Goal: Task Accomplishment & Management: Complete application form

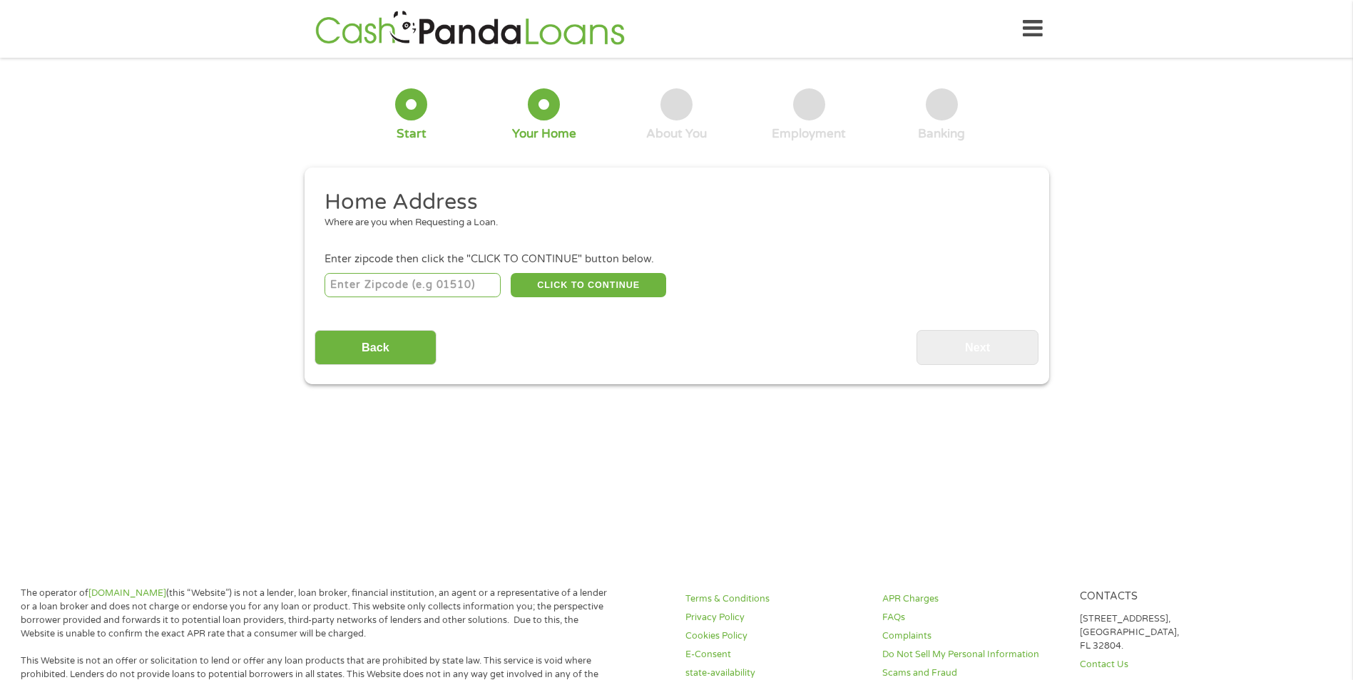
click at [410, 290] on input "number" at bounding box center [412, 285] width 176 height 24
type input "72601"
select select "[US_STATE]"
click at [611, 278] on button "CLICK TO CONTINUE" at bounding box center [588, 285] width 155 height 24
type input "72601"
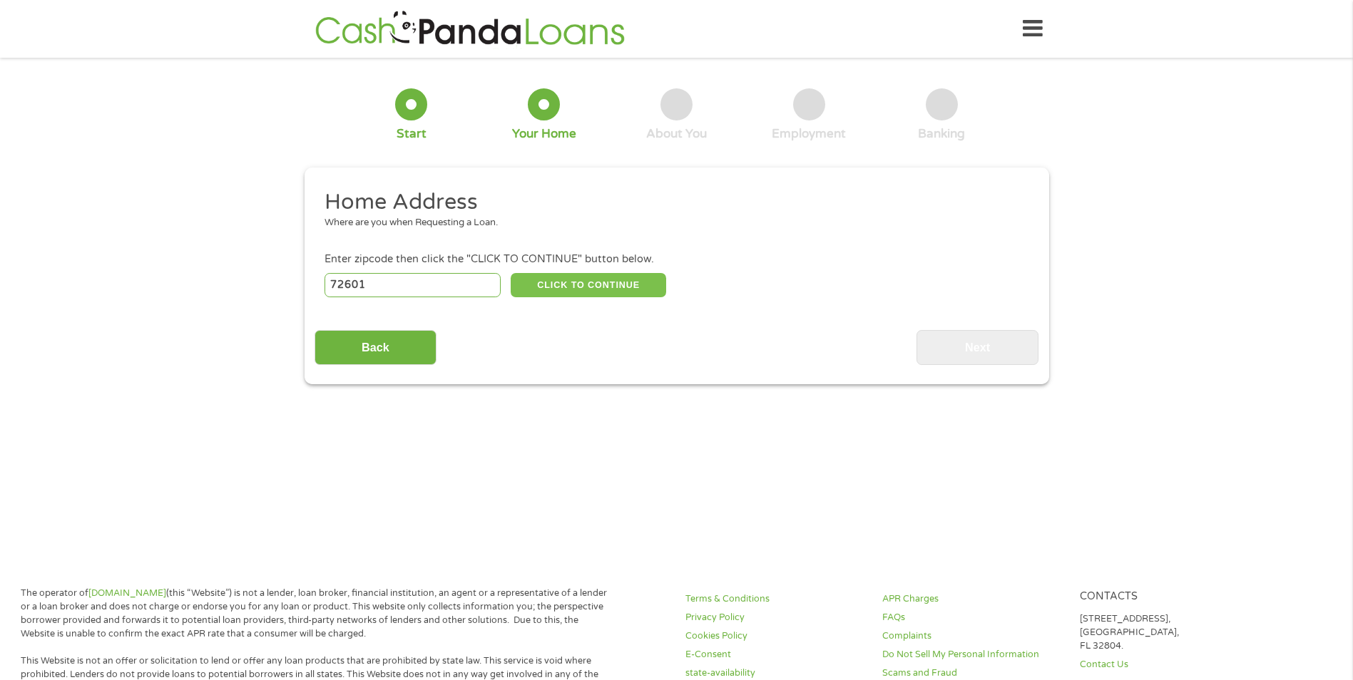
type input "[PERSON_NAME]"
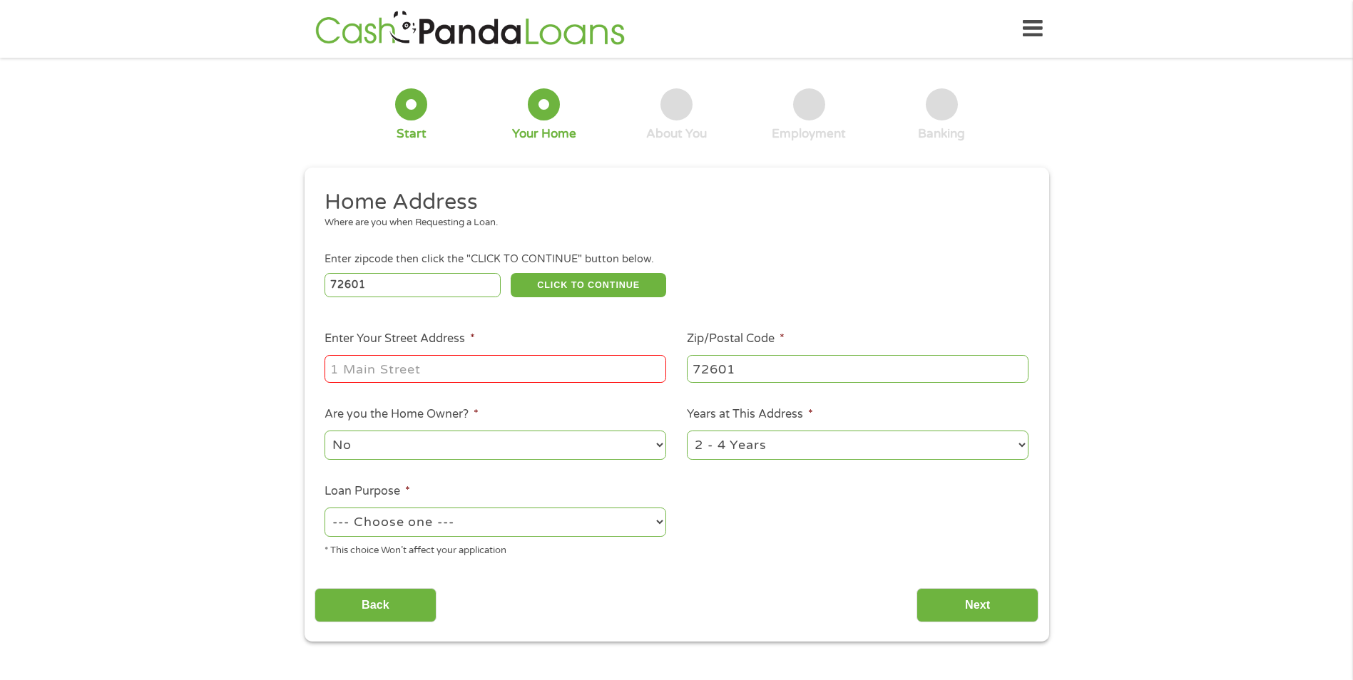
click at [476, 369] on input "Enter Your Street Address *" at bounding box center [495, 368] width 342 height 27
type input "[STREET_ADDRESS]"
click at [1023, 444] on select "1 Year or less 1 - 2 Years 2 - 4 Years Over 4 Years" at bounding box center [858, 445] width 342 height 29
select select "60months"
click at [687, 431] on select "1 Year or less 1 - 2 Years 2 - 4 Years Over 4 Years" at bounding box center [858, 445] width 342 height 29
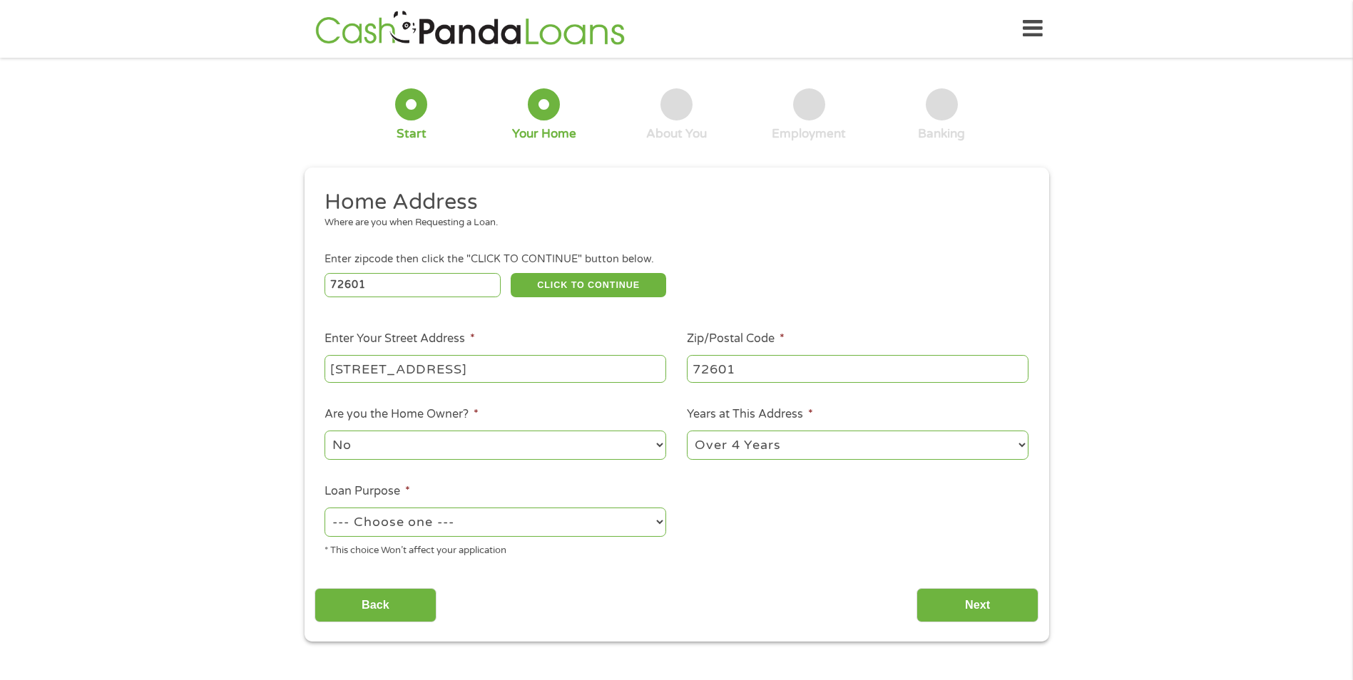
click at [660, 442] on select "No Yes" at bounding box center [495, 445] width 342 height 29
select select "yes"
click at [324, 431] on select "No Yes" at bounding box center [495, 445] width 342 height 29
click at [656, 513] on select "--- Choose one --- Pay Bills Debt Consolidation Home Improvement Major Purchase…" at bounding box center [495, 522] width 342 height 29
select select "paybills"
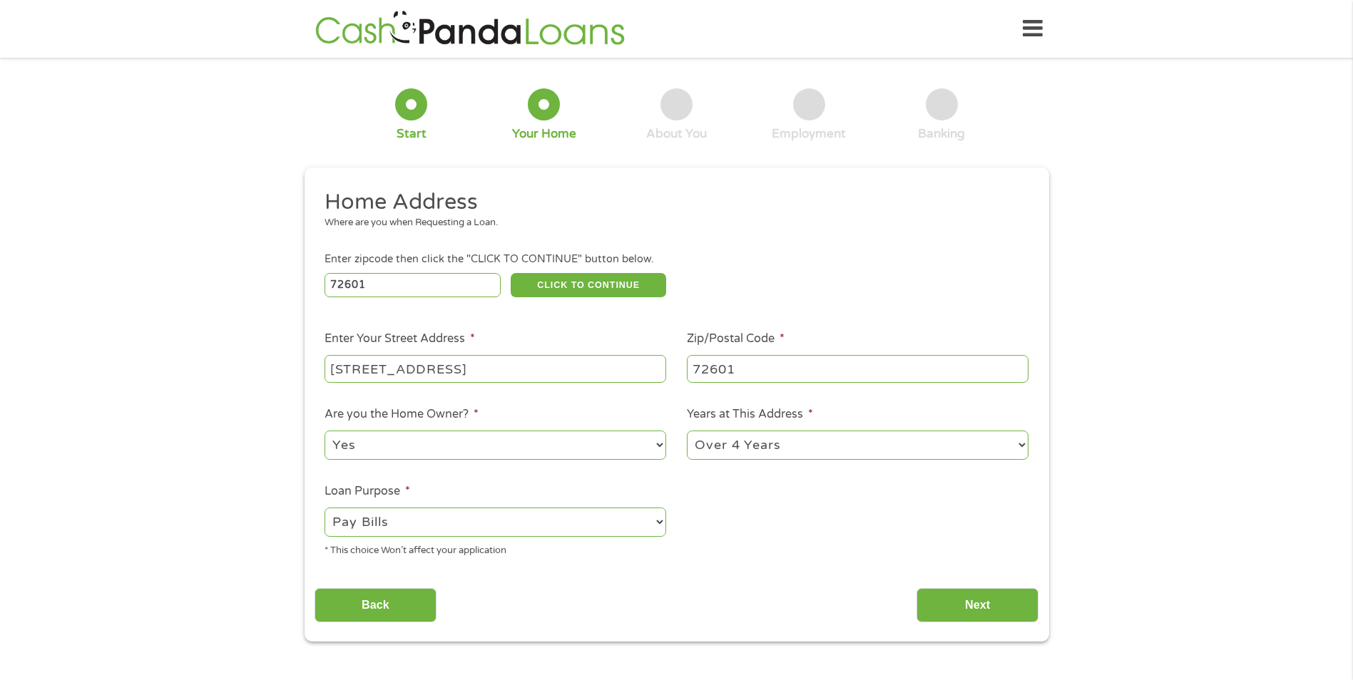
click at [324, 508] on select "--- Choose one --- Pay Bills Debt Consolidation Home Improvement Major Purchase…" at bounding box center [495, 522] width 342 height 29
click at [984, 610] on input "Next" at bounding box center [977, 605] width 122 height 35
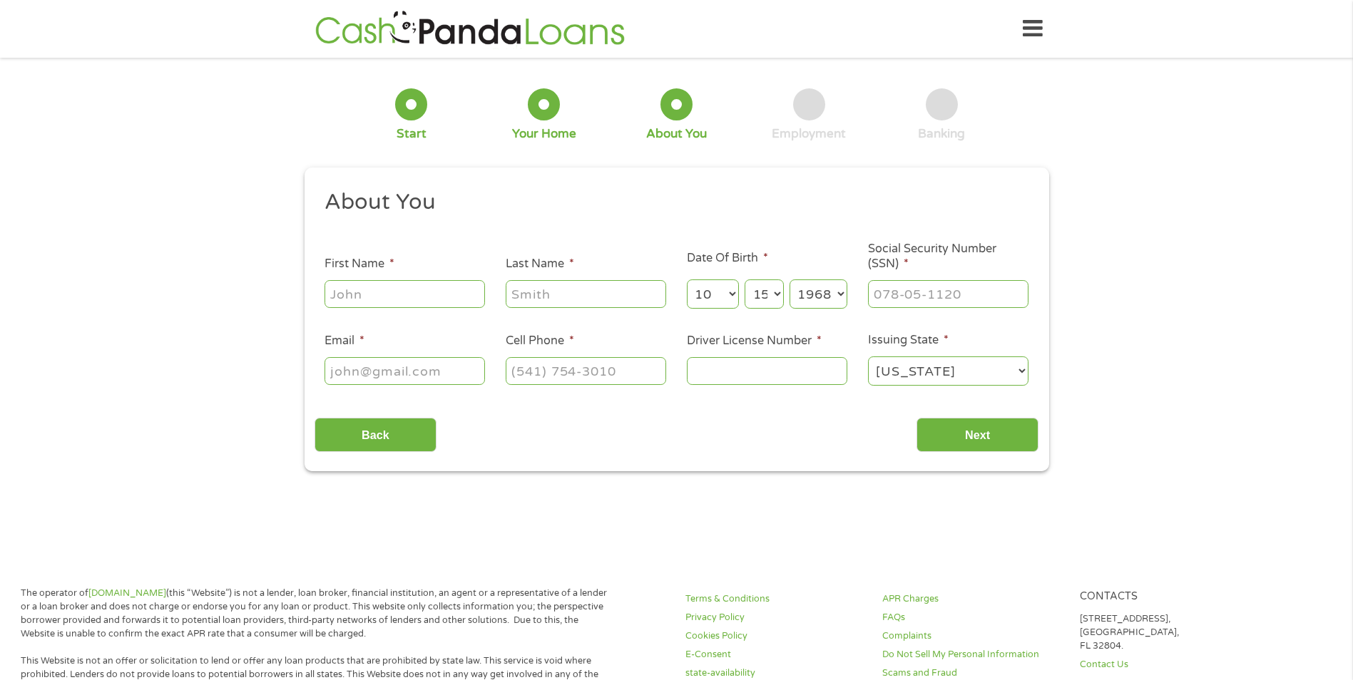
scroll to position [6, 6]
click at [391, 293] on input "First Name *" at bounding box center [404, 293] width 160 height 27
type input "[PERSON_NAME]"
type input "[EMAIL_ADDRESS][DOMAIN_NAME]"
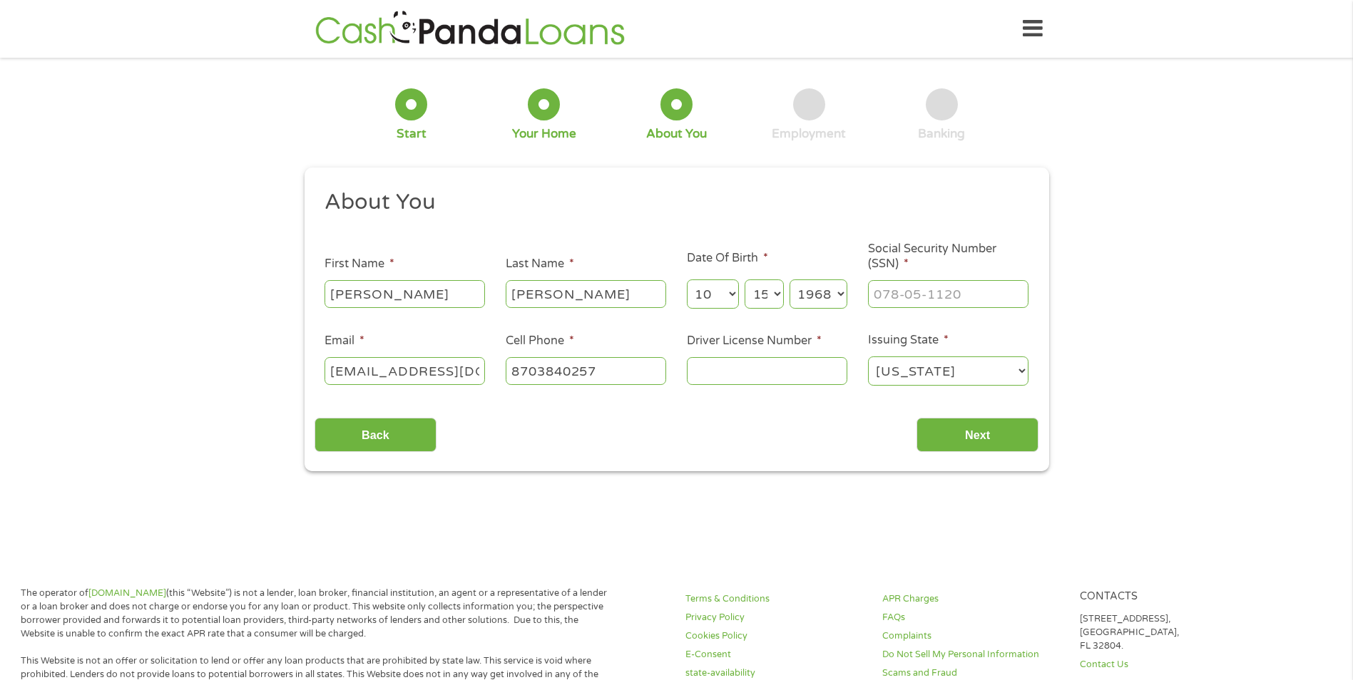
type input "[PHONE_NUMBER]"
click at [921, 293] on input "___-__-____" at bounding box center [948, 293] width 160 height 27
type input "538-60-5773"
click at [733, 372] on input "Driver License Number *" at bounding box center [767, 370] width 160 height 27
type input "9"
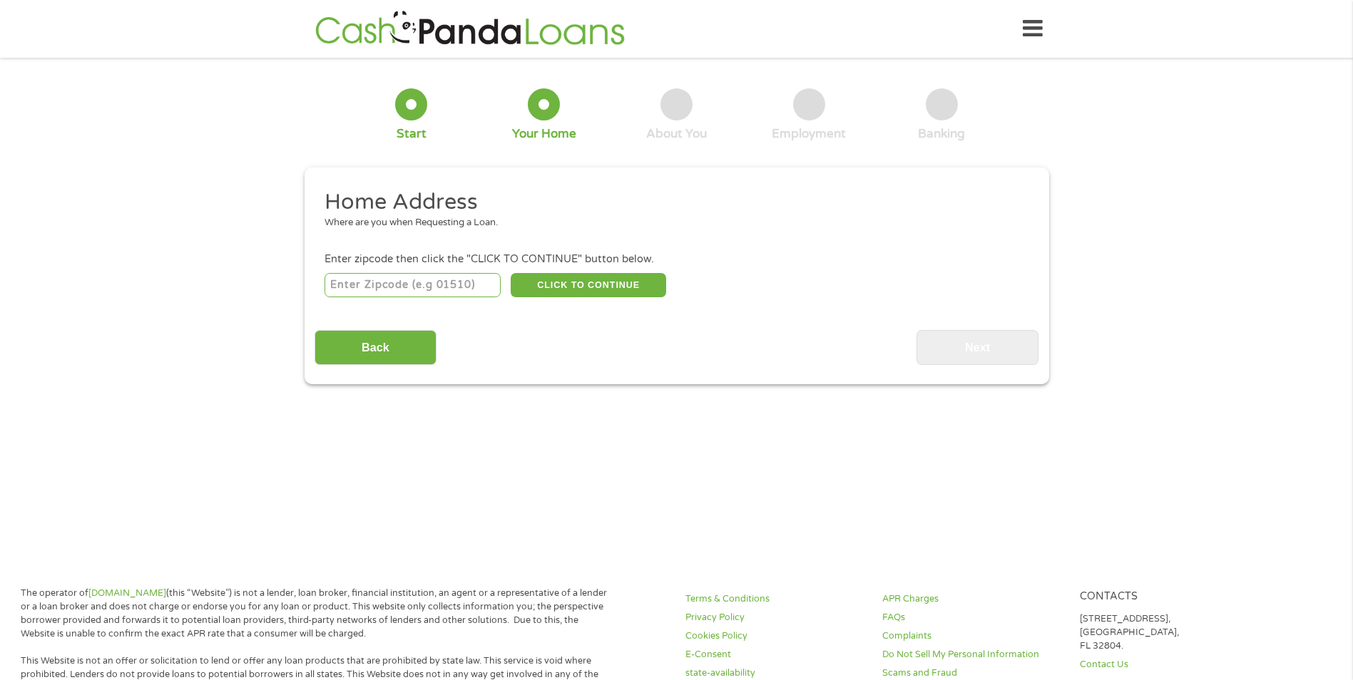
click at [439, 285] on input "number" at bounding box center [412, 285] width 176 height 24
type input "72601"
click at [590, 275] on button "CLICK TO CONTINUE" at bounding box center [588, 285] width 155 height 24
type input "72601"
type input "[PERSON_NAME]"
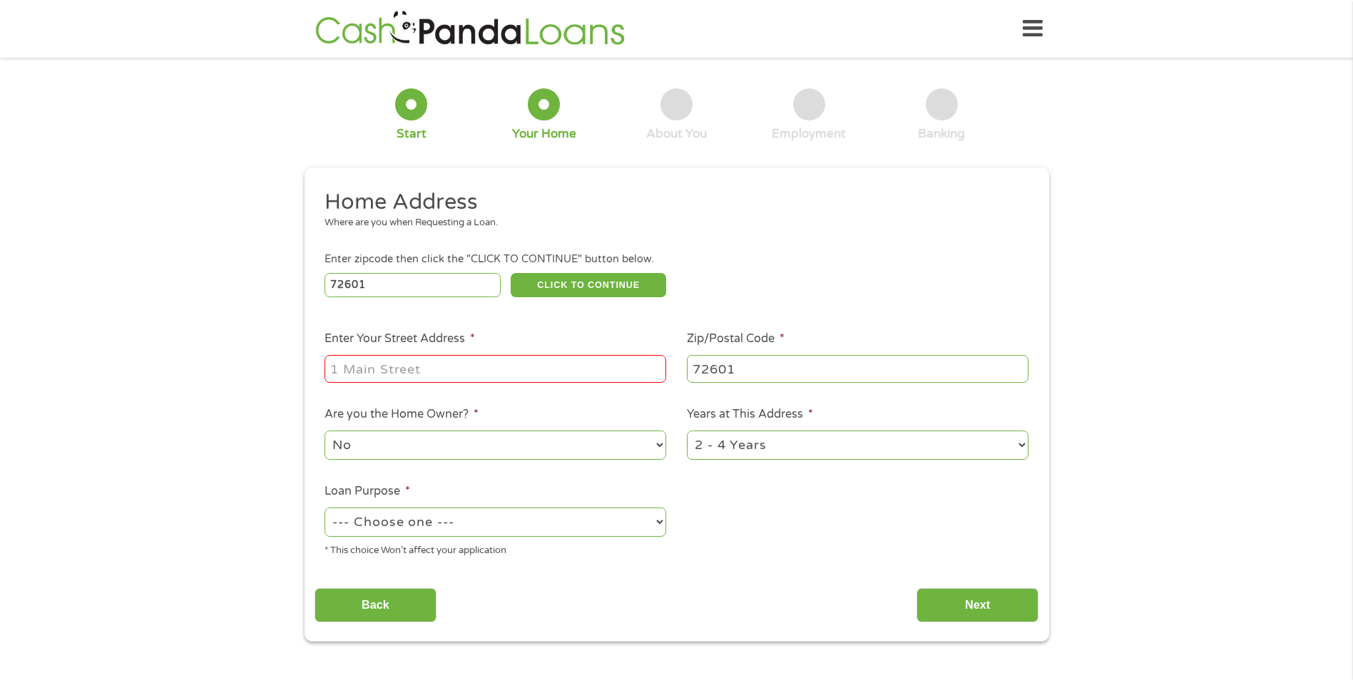
click at [481, 369] on input "Enter Your Street Address *" at bounding box center [495, 368] width 342 height 27
type input "[STREET_ADDRESS]"
drag, startPoint x: 1023, startPoint y: 440, endPoint x: 1016, endPoint y: 444, distance: 7.7
click at [1023, 440] on select "1 Year or less 1 - 2 Years 2 - 4 Years Over 4 Years" at bounding box center [858, 445] width 342 height 29
select select "60months"
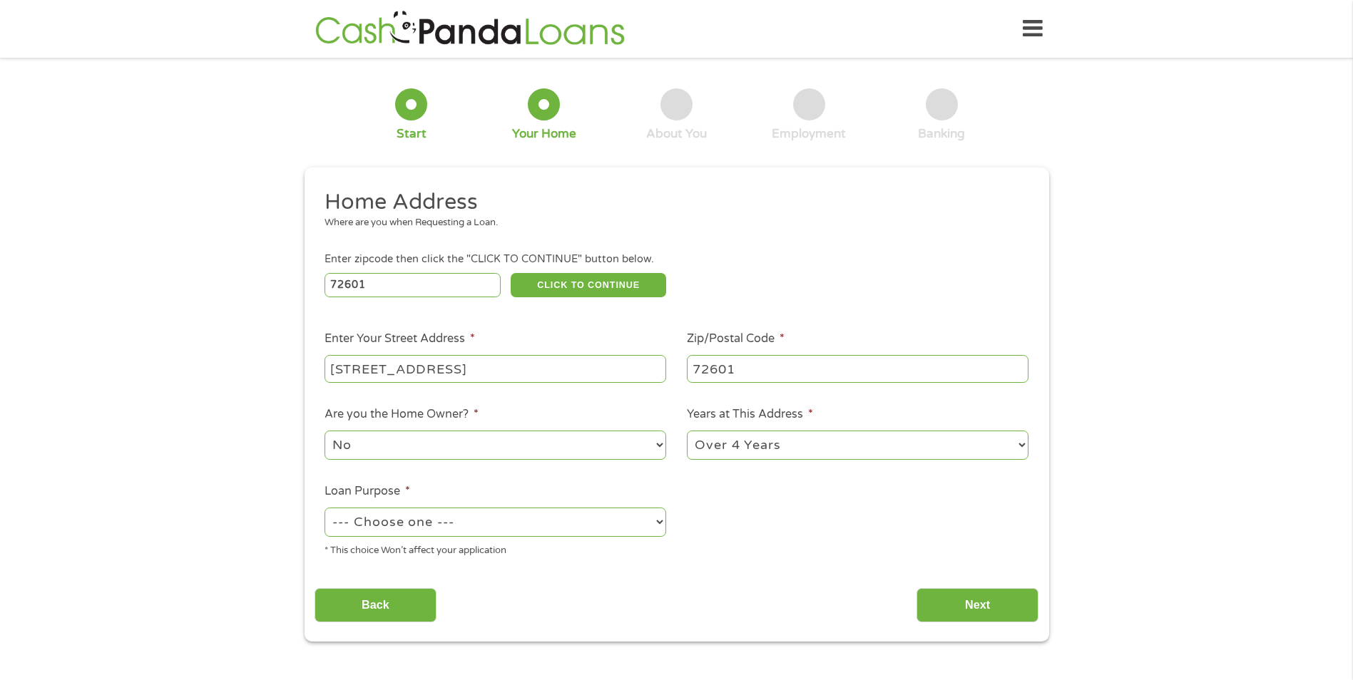
click at [687, 431] on select "1 Year or less 1 - 2 Years 2 - 4 Years Over 4 Years" at bounding box center [858, 445] width 342 height 29
drag, startPoint x: 658, startPoint y: 444, endPoint x: 640, endPoint y: 456, distance: 22.2
click at [658, 444] on select "No Yes" at bounding box center [495, 445] width 342 height 29
select select "yes"
click at [324, 431] on select "No Yes" at bounding box center [495, 445] width 342 height 29
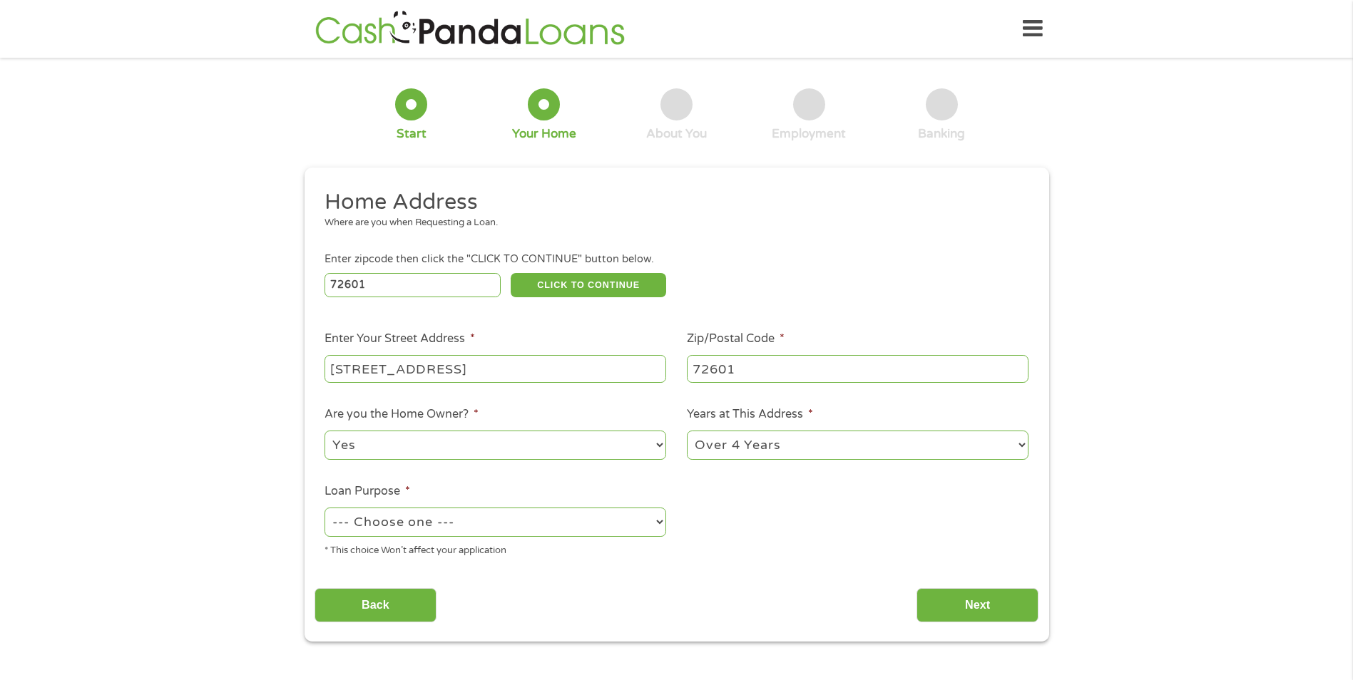
click at [657, 519] on select "--- Choose one --- Pay Bills Debt Consolidation Home Improvement Major Purchase…" at bounding box center [495, 522] width 342 height 29
select select "paybills"
click at [324, 508] on select "--- Choose one --- Pay Bills Debt Consolidation Home Improvement Major Purchase…" at bounding box center [495, 522] width 342 height 29
click at [971, 598] on input "Next" at bounding box center [977, 605] width 122 height 35
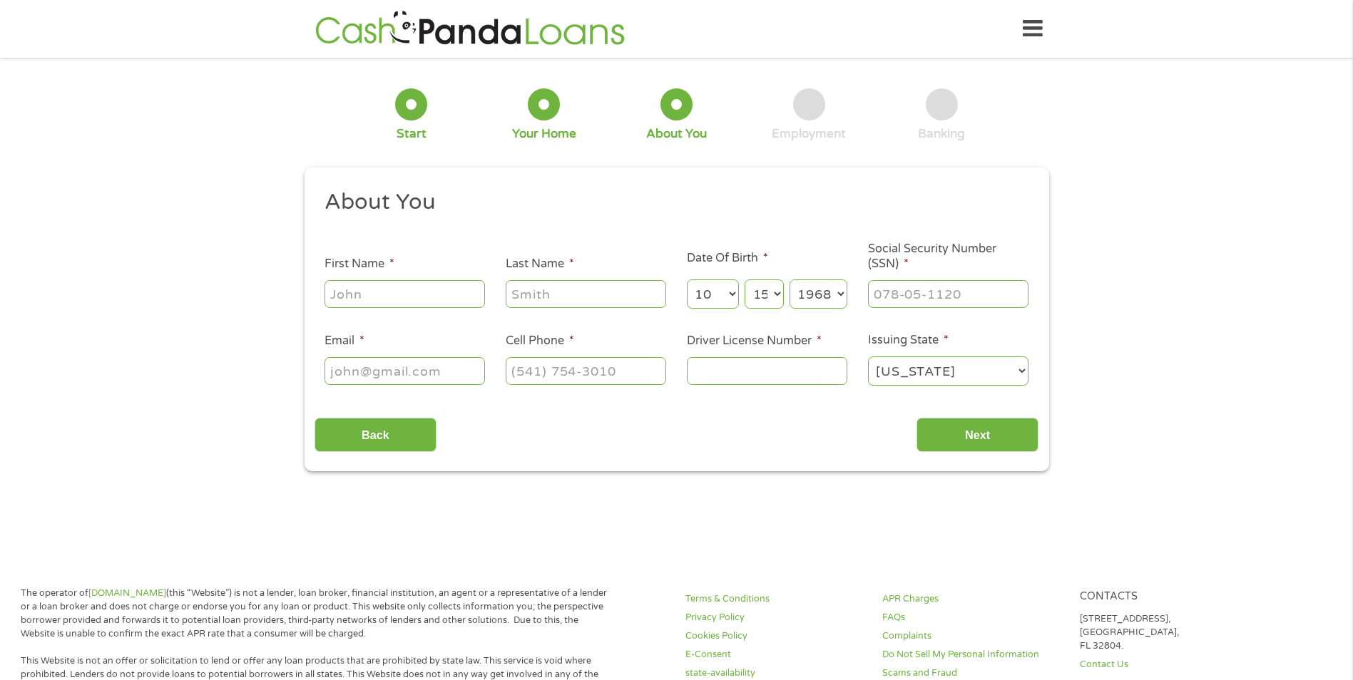
scroll to position [6, 6]
click at [411, 297] on input "First Name *" at bounding box center [404, 293] width 160 height 27
type input "[PERSON_NAME]"
type input "[EMAIL_ADDRESS][DOMAIN_NAME]"
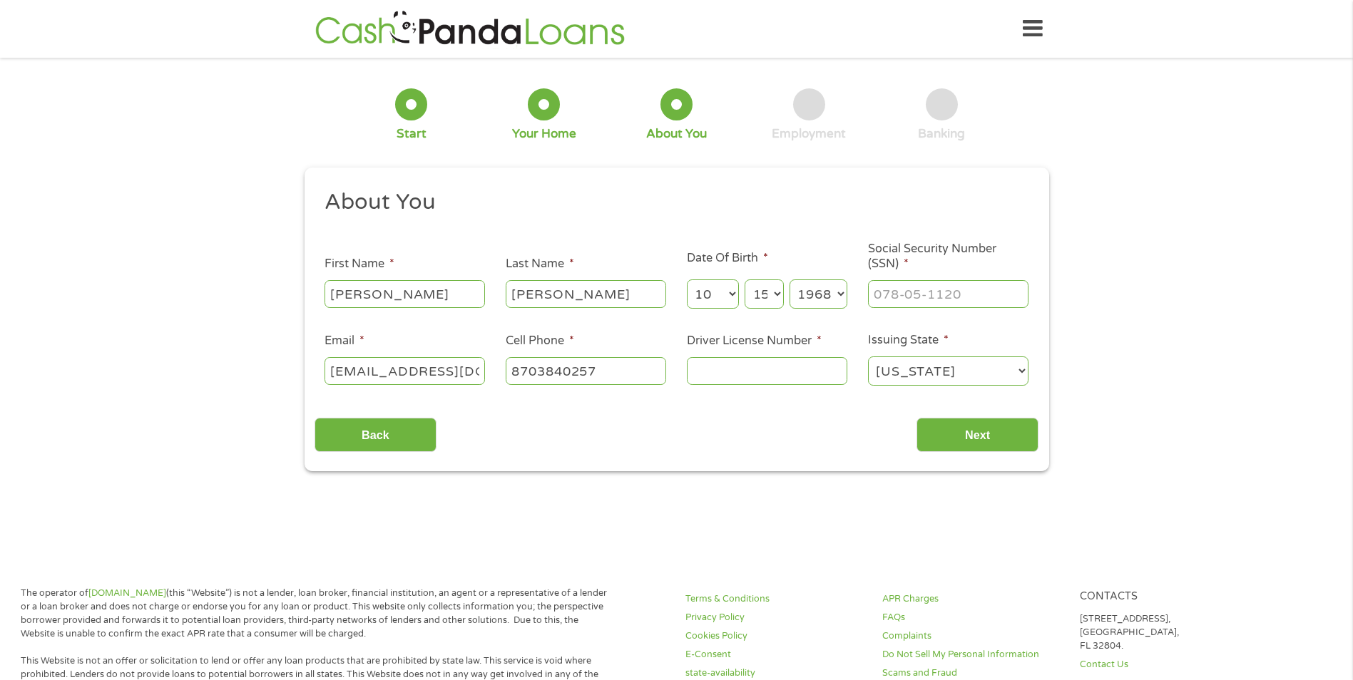
type input "[PHONE_NUMBER]"
click at [901, 297] on input "___-__-____" at bounding box center [948, 293] width 160 height 27
type input "538-60-5773"
click at [708, 364] on input "Driver License Number *" at bounding box center [767, 370] width 160 height 27
type input "922497014"
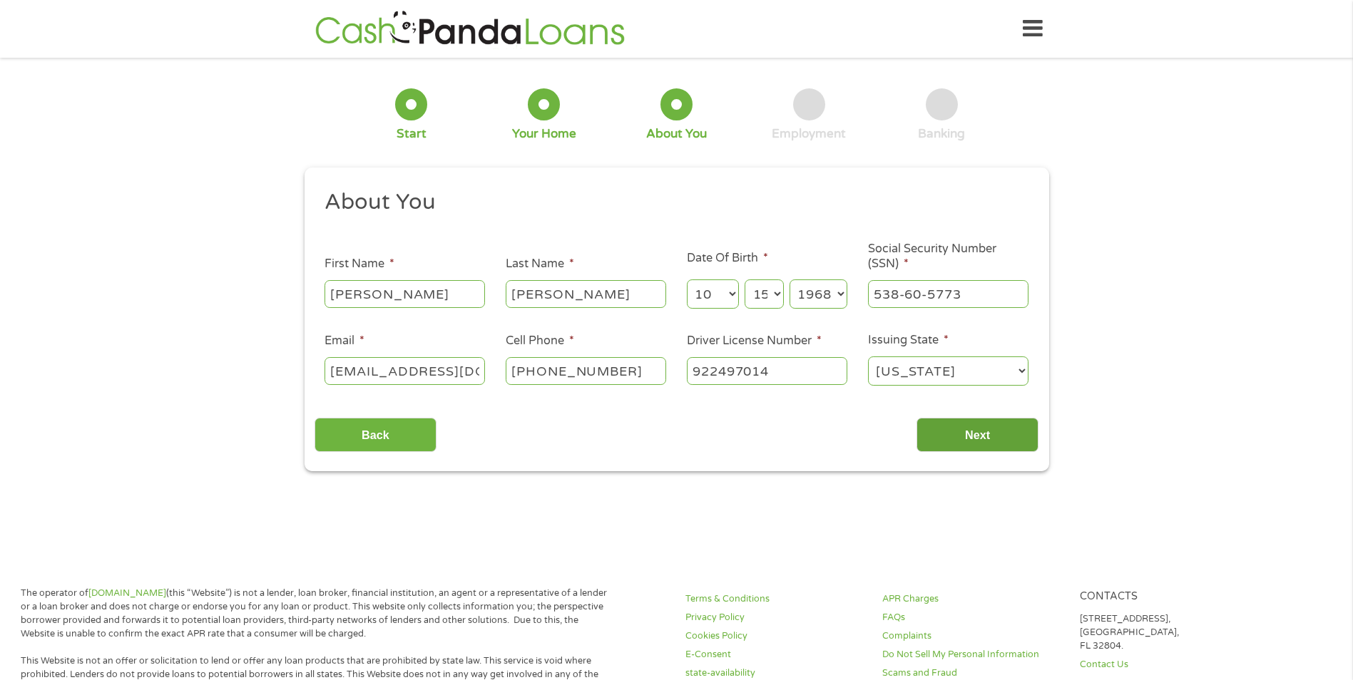
click at [957, 436] on input "Next" at bounding box center [977, 435] width 122 height 35
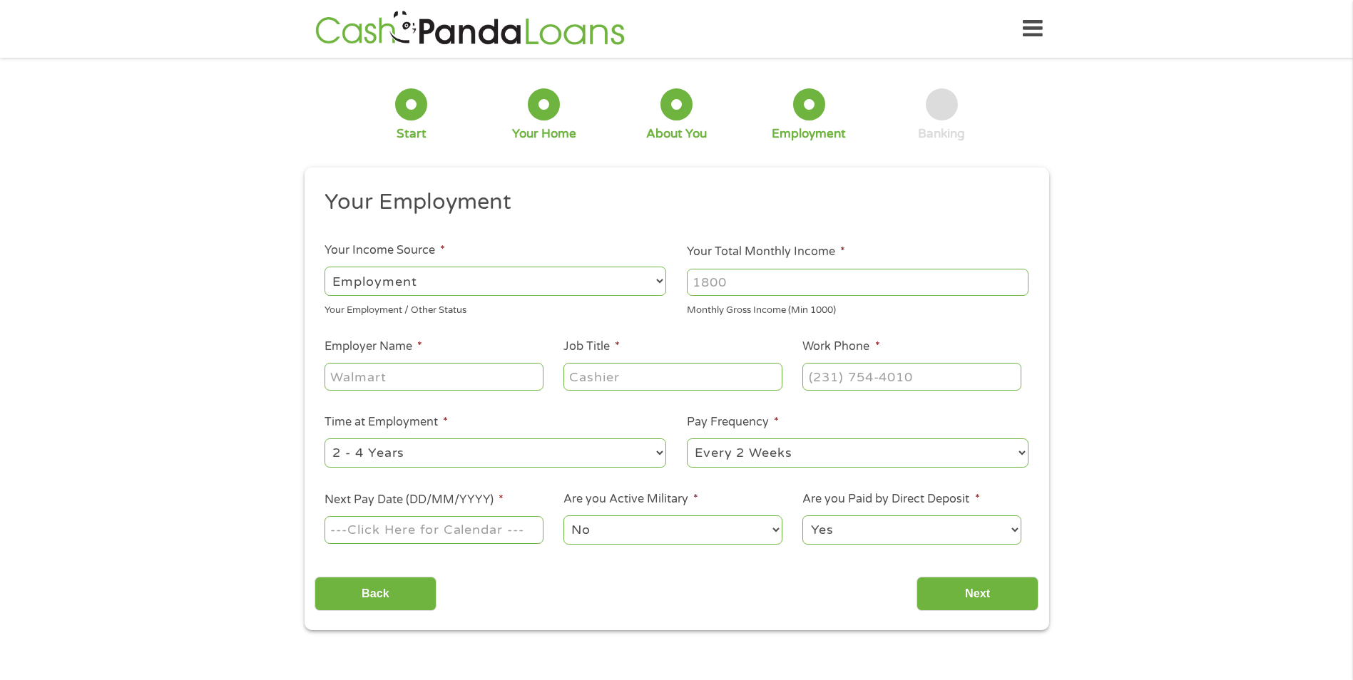
click at [592, 285] on select "--- Choose one --- Employment Self Employed Benefits" at bounding box center [495, 281] width 342 height 29
click at [592, 284] on select "--- Choose one --- Employment Self Employed Benefits" at bounding box center [495, 281] width 342 height 29
click at [733, 284] on input "Your Total Monthly Income *" at bounding box center [858, 282] width 342 height 27
type input "3"
type input "3100"
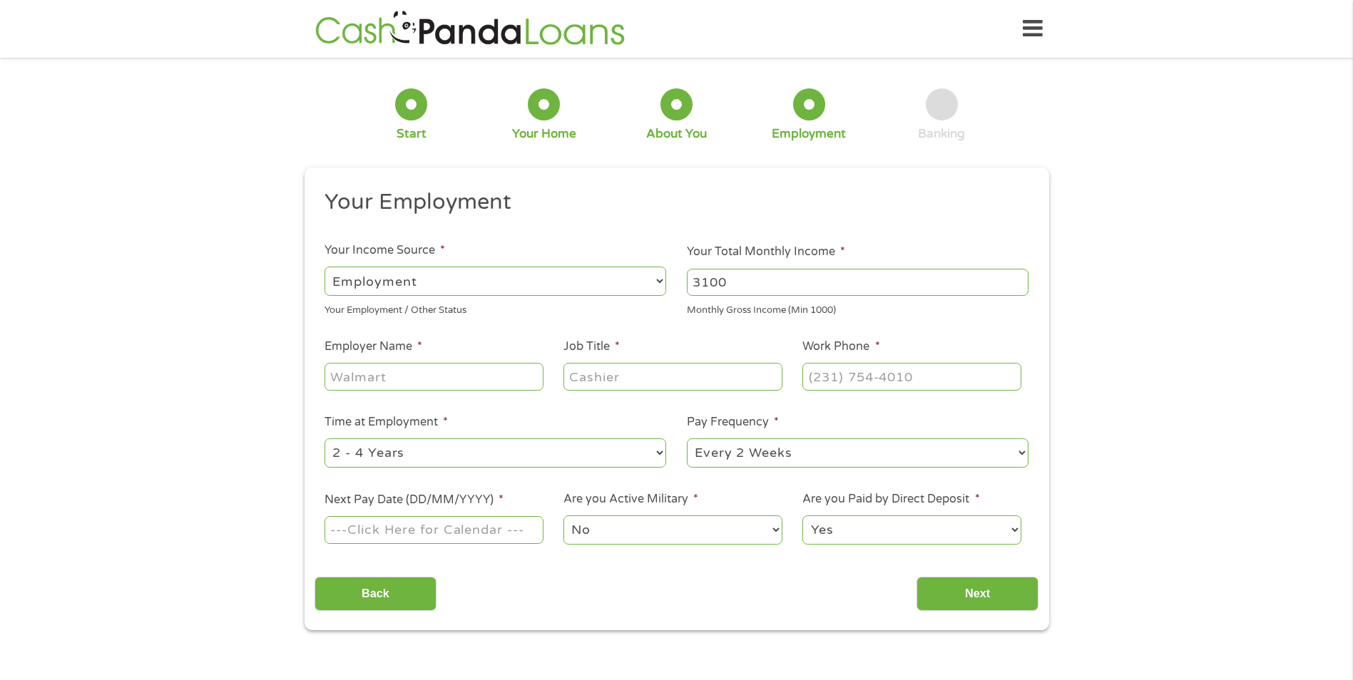
click at [429, 373] on input "Employer Name *" at bounding box center [433, 376] width 218 height 27
click at [453, 381] on input "WATSON" at bounding box center [433, 376] width 218 height 27
type input "WATSON FAMILY MEDICAL"
click at [696, 377] on input "Job Title *" at bounding box center [672, 376] width 218 height 27
type input "MANAGER"
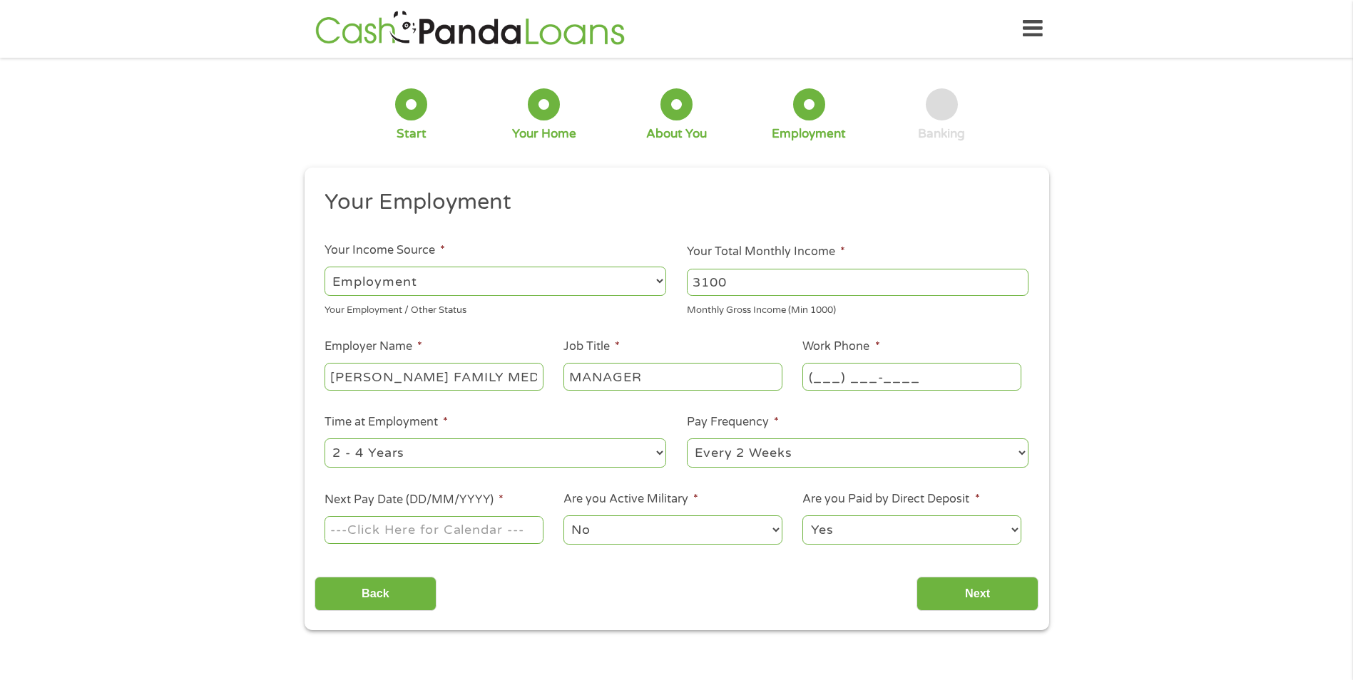
click at [884, 378] on input "(___) ___-____" at bounding box center [911, 376] width 218 height 27
type input "(870) 280-1037"
click at [660, 454] on select "--- Choose one --- 1 Year or less 1 - 2 Years 2 - 4 Years Over 4 Years" at bounding box center [495, 453] width 342 height 29
click at [662, 453] on select "--- Choose one --- 1 Year or less 1 - 2 Years 2 - 4 Years Over 4 Years" at bounding box center [495, 453] width 342 height 29
click at [324, 439] on select "--- Choose one --- 1 Year or less 1 - 2 Years 2 - 4 Years Over 4 Years" at bounding box center [495, 453] width 342 height 29
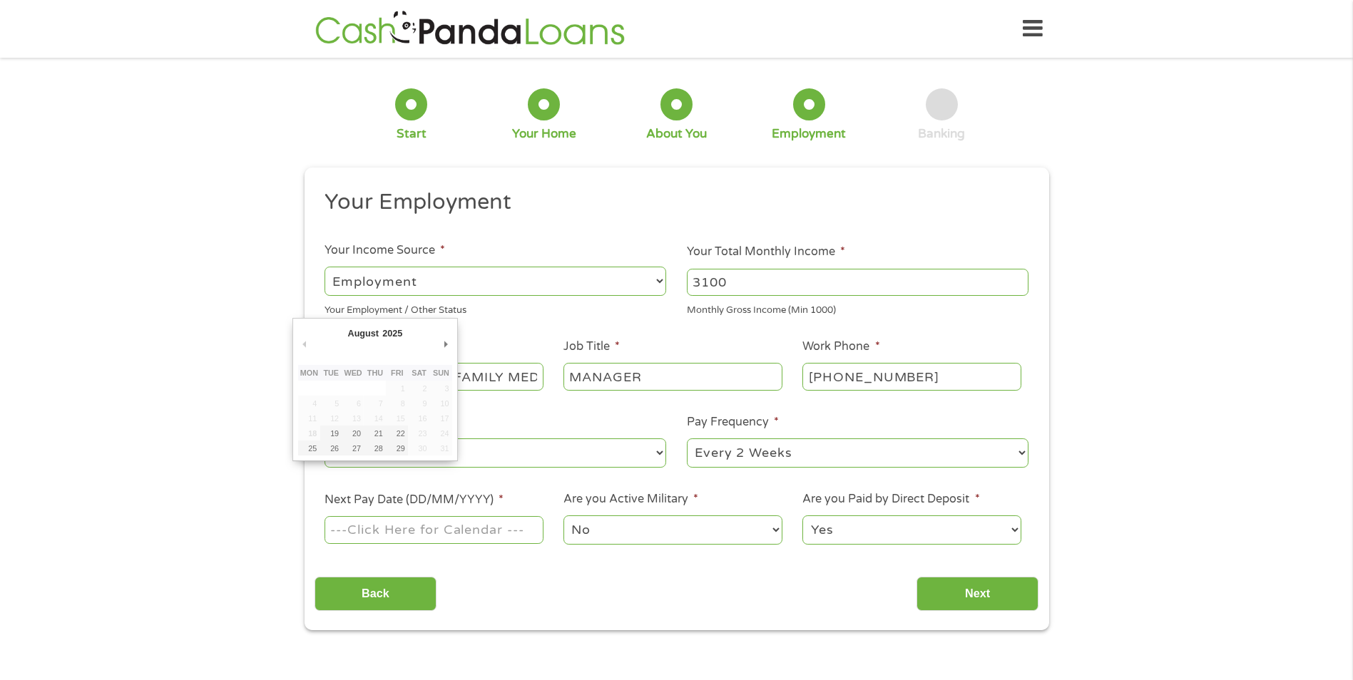
click at [477, 533] on input "Next Pay Date (DD/MM/YYYY) *" at bounding box center [433, 529] width 218 height 27
type input "29/08/2025"
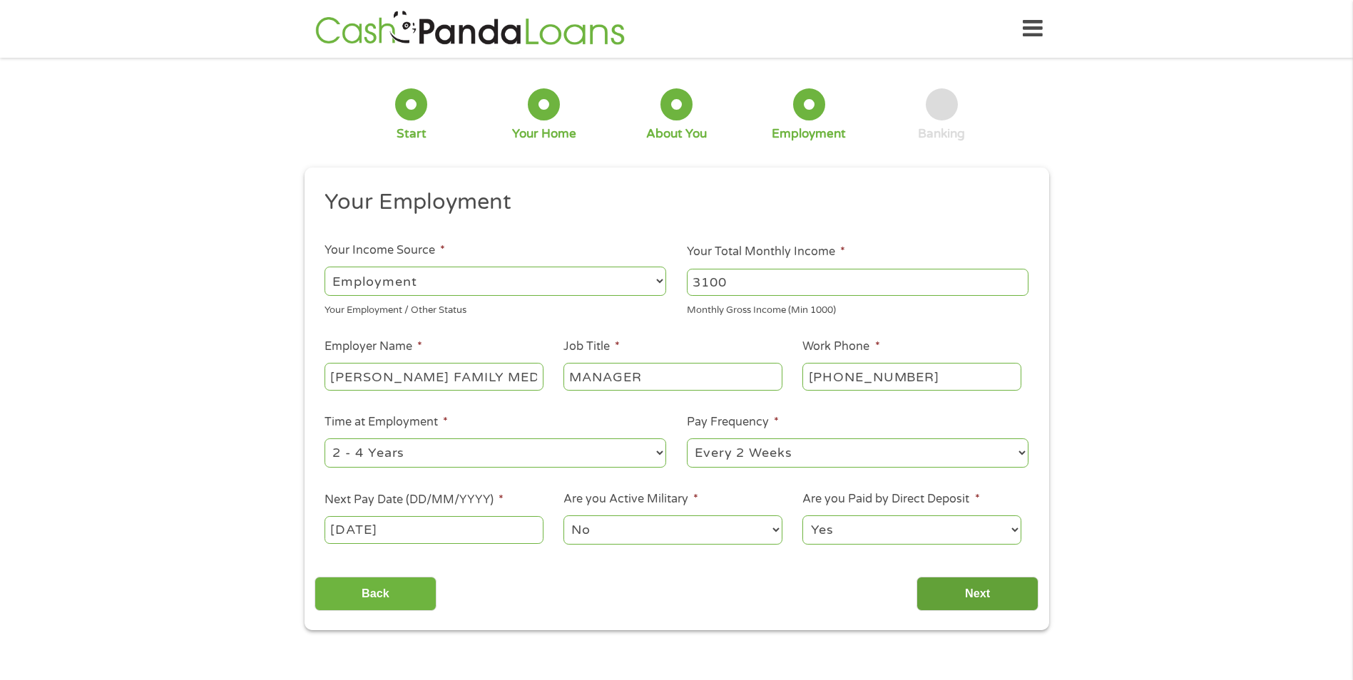
click at [969, 595] on input "Next" at bounding box center [977, 594] width 122 height 35
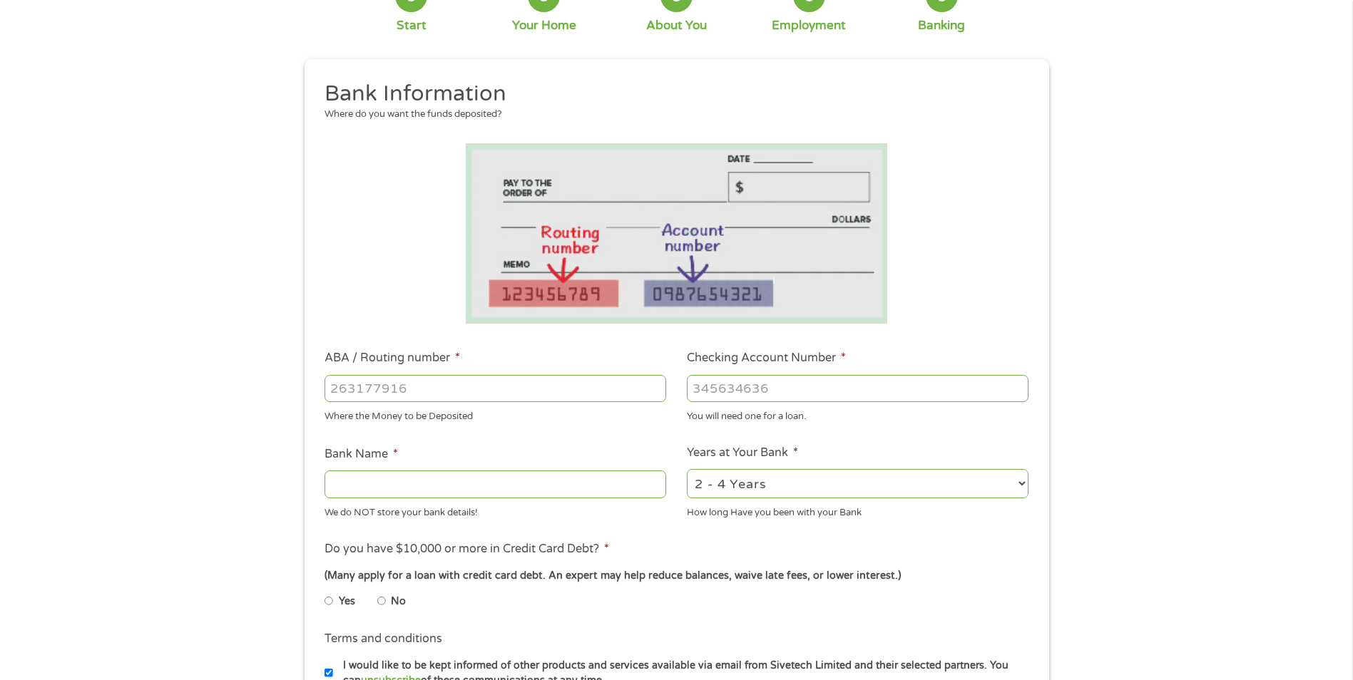
scroll to position [285, 0]
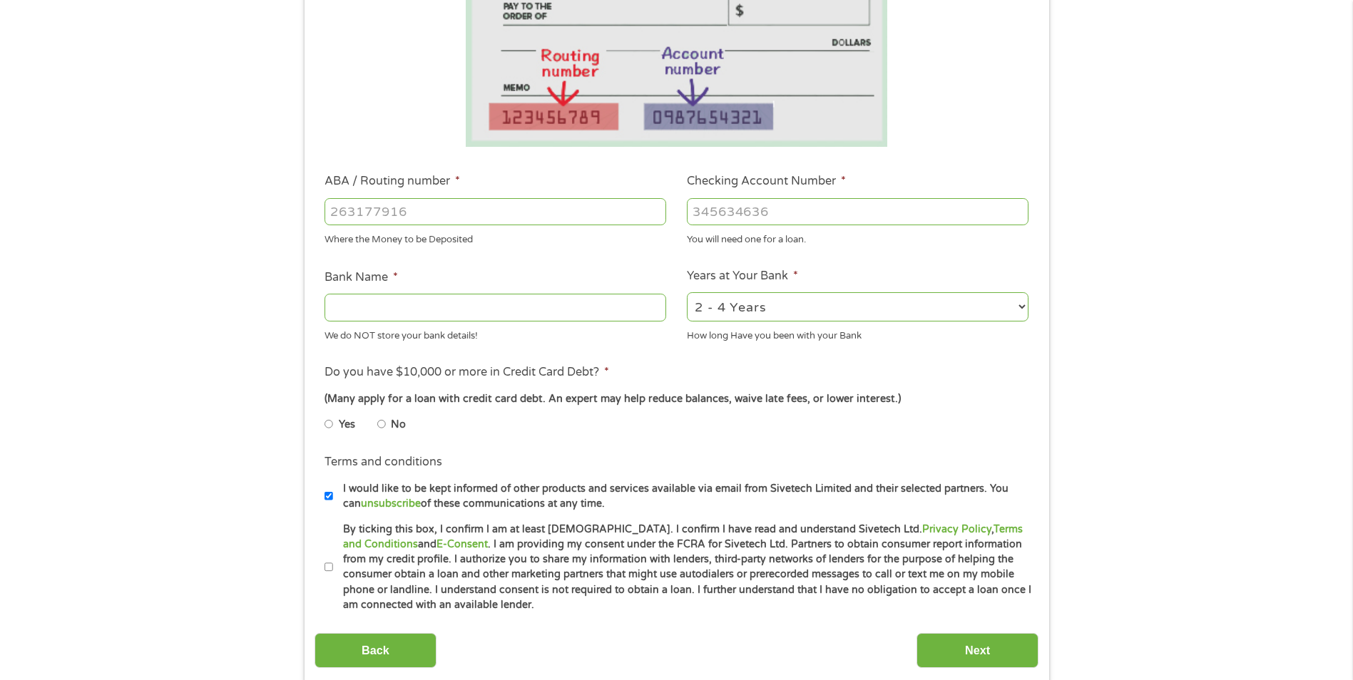
click at [421, 205] on input "ABA / Routing number *" at bounding box center [495, 211] width 342 height 27
click at [393, 199] on input "ABA / Routing number *" at bounding box center [495, 211] width 342 height 27
click at [402, 215] on input "ABA / Routing number *" at bounding box center [495, 211] width 342 height 27
click at [391, 214] on input "ABA / Routing number *" at bounding box center [495, 211] width 342 height 27
type input "082900872"
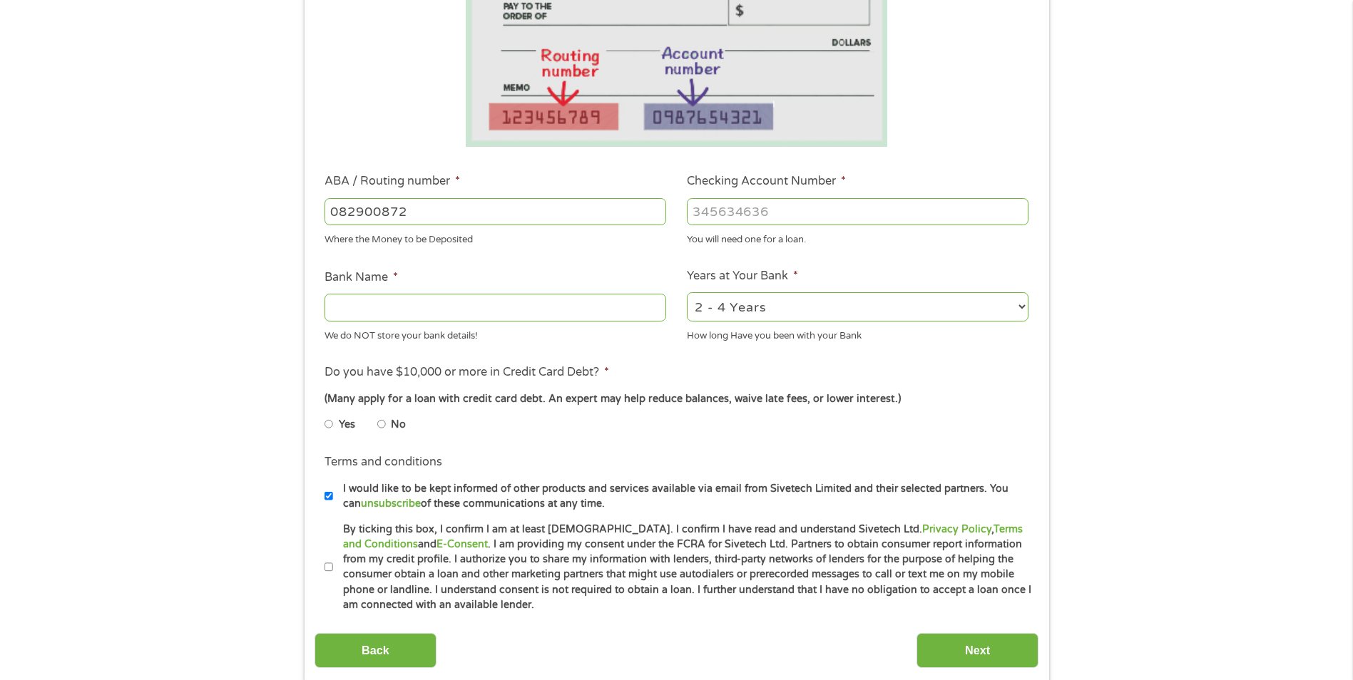
type input "ARVEST BANKFAYETTEVILLE"
type input "082900872"
click at [754, 215] on input "Checking Account Number *" at bounding box center [858, 211] width 342 height 27
type input "26405964"
click at [1018, 307] on select "2 - 4 Years 6 - 12 Months 1 - 2 Years Over 4 Years" at bounding box center [858, 306] width 342 height 29
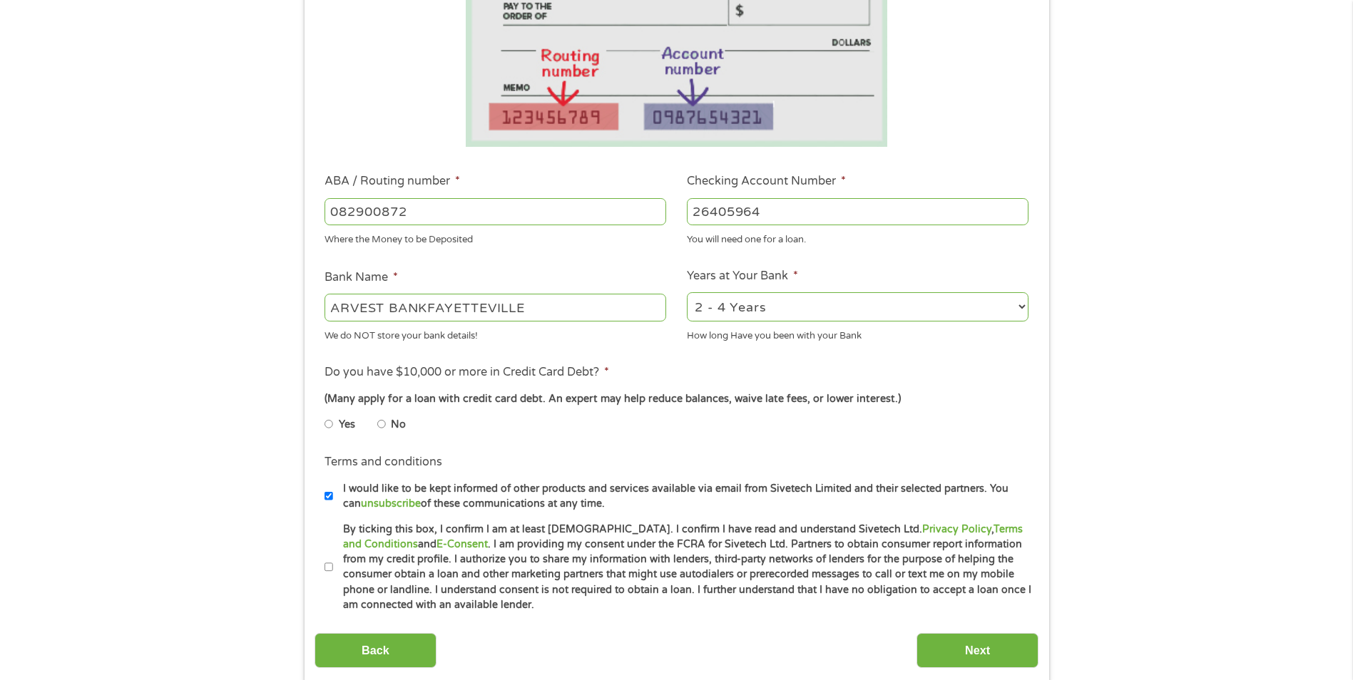
select select "60months"
click at [687, 292] on select "2 - 4 Years 6 - 12 Months 1 - 2 Years Over 4 Years" at bounding box center [858, 306] width 342 height 29
click at [327, 426] on input "Yes" at bounding box center [328, 424] width 9 height 23
radio input "true"
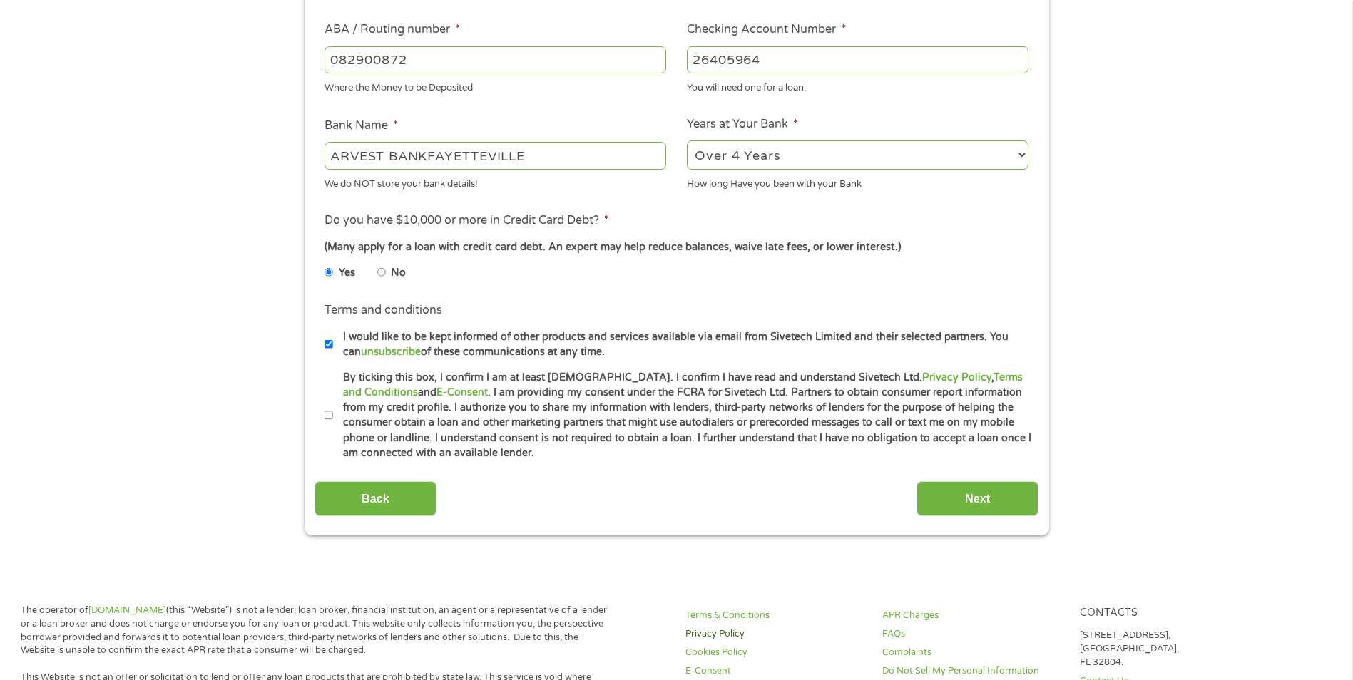
scroll to position [642, 0]
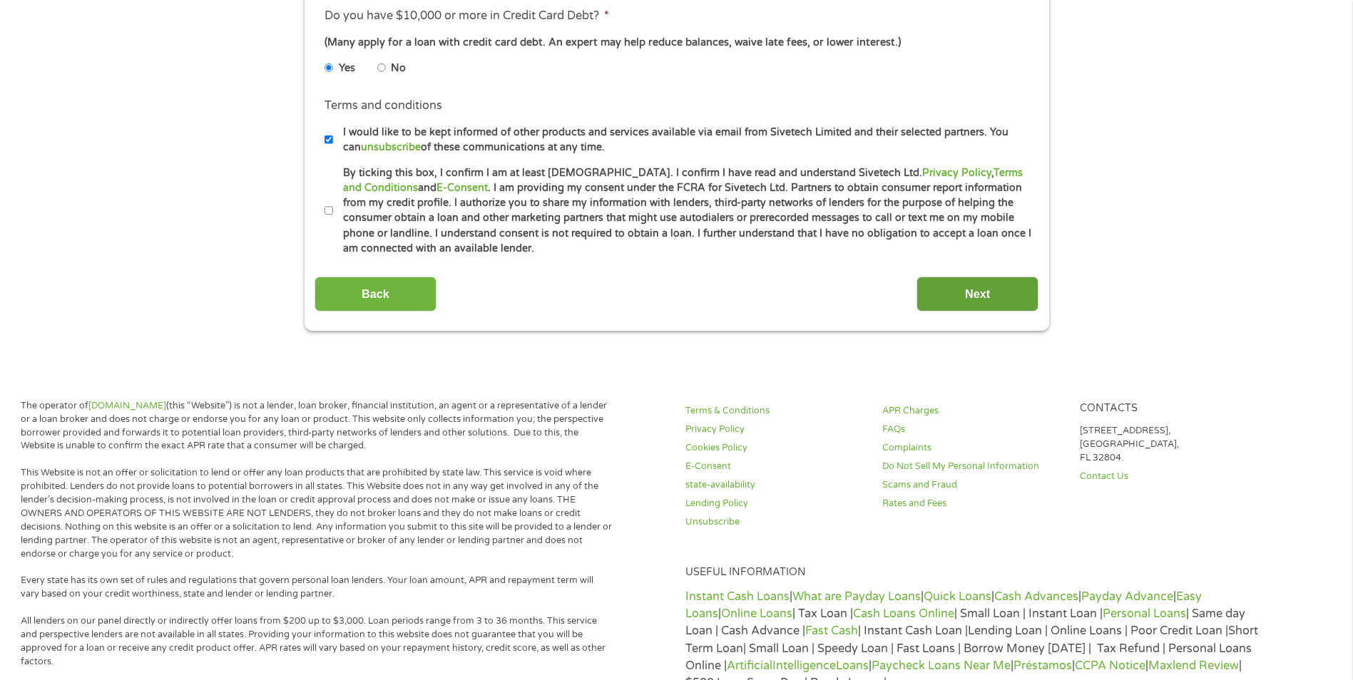
click at [968, 302] on input "Next" at bounding box center [977, 294] width 122 height 35
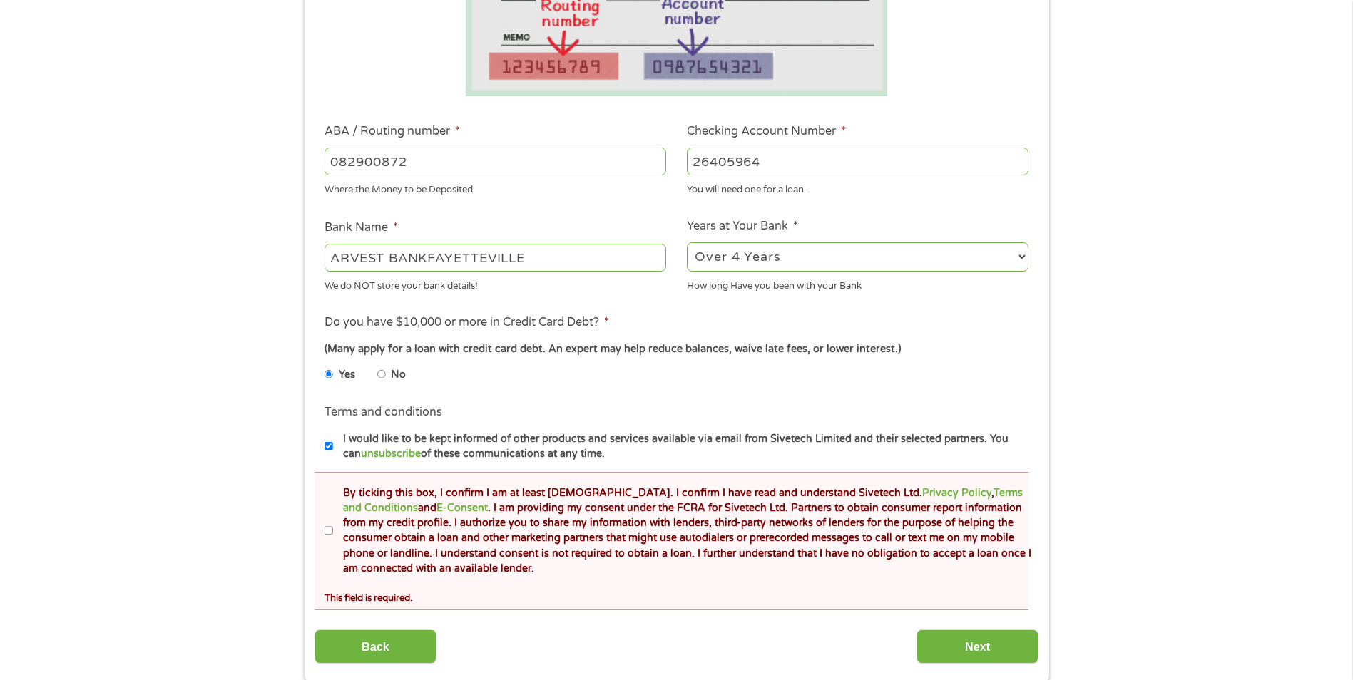
scroll to position [570, 0]
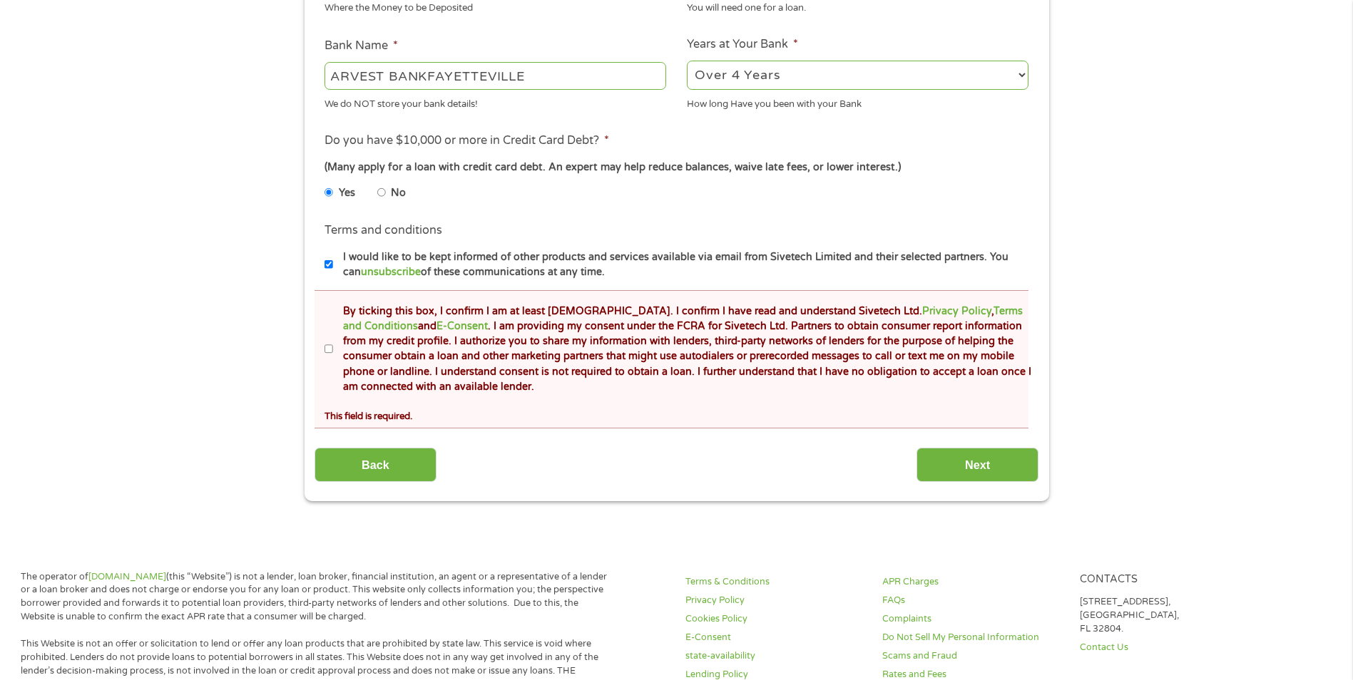
click at [331, 347] on input "By ticking this box, I confirm I am at least 18 years old. I confirm I have rea…" at bounding box center [328, 349] width 9 height 23
checkbox input "true"
click at [995, 467] on input "Next" at bounding box center [977, 465] width 122 height 35
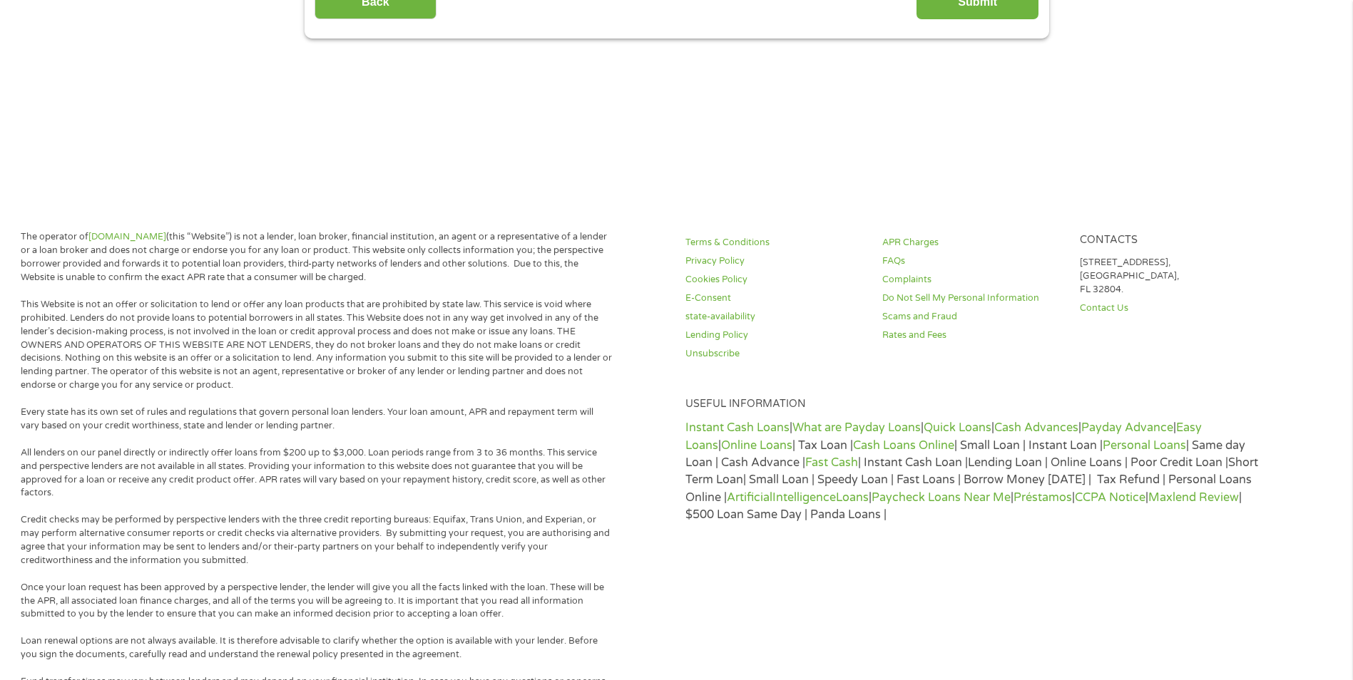
scroll to position [0, 0]
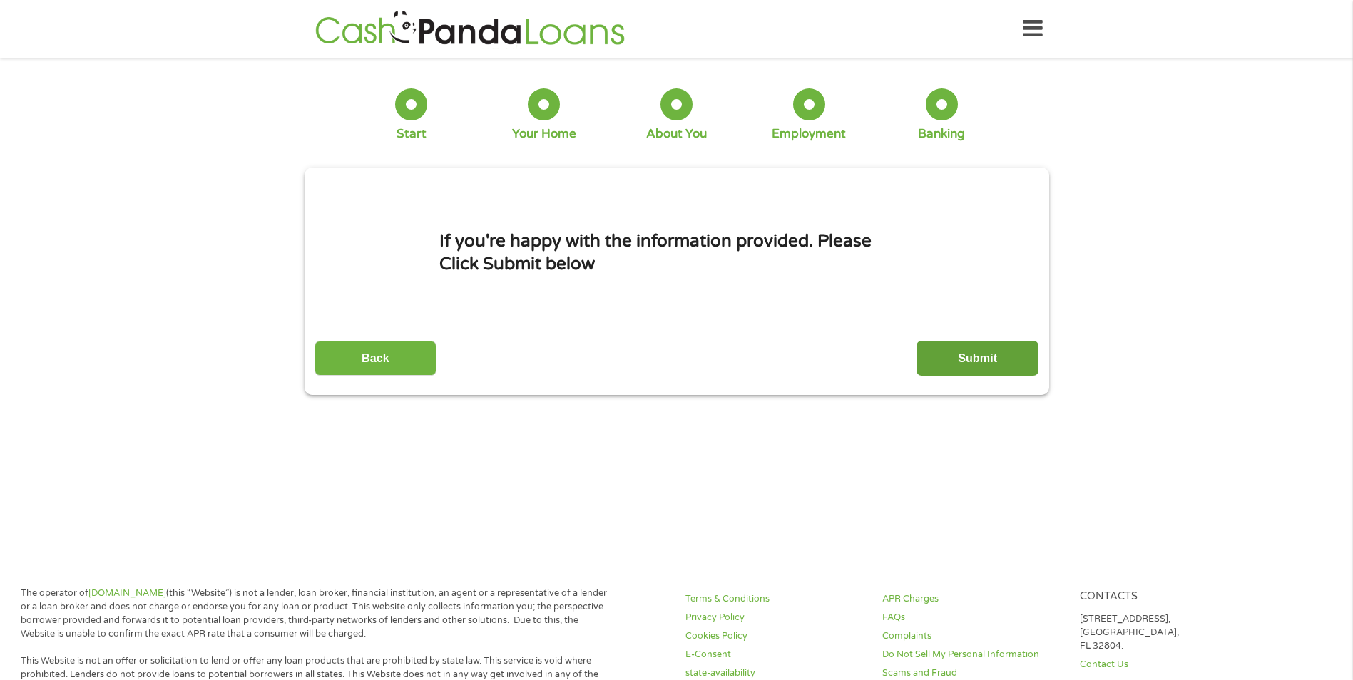
click at [978, 369] on input "Submit" at bounding box center [977, 358] width 122 height 35
